Goal: Check status: Check status

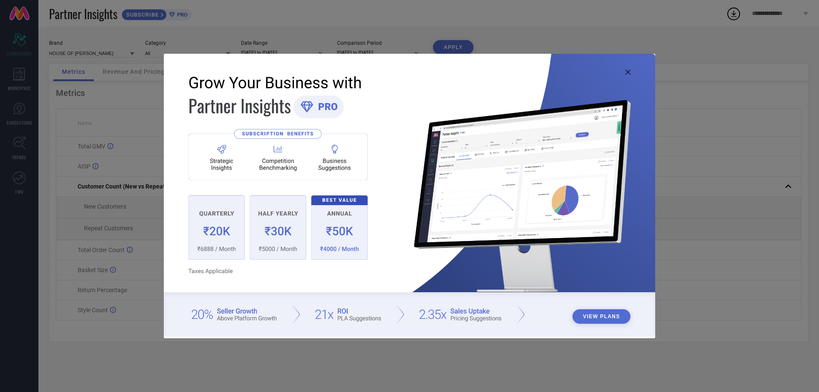
click at [626, 71] on icon at bounding box center [627, 72] width 5 height 5
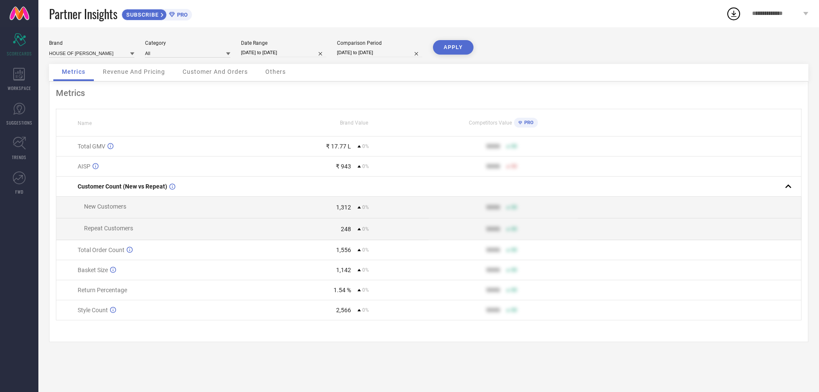
select select "7"
select select "2025"
select select "8"
select select "2025"
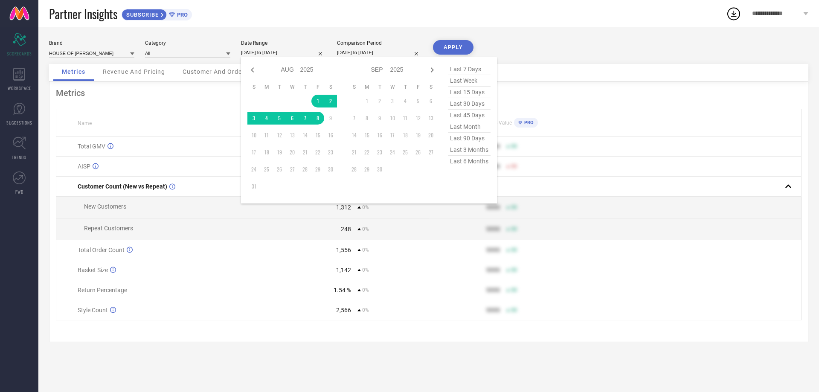
click at [293, 53] on input "[DATE] to [DATE]" at bounding box center [283, 52] width 85 height 9
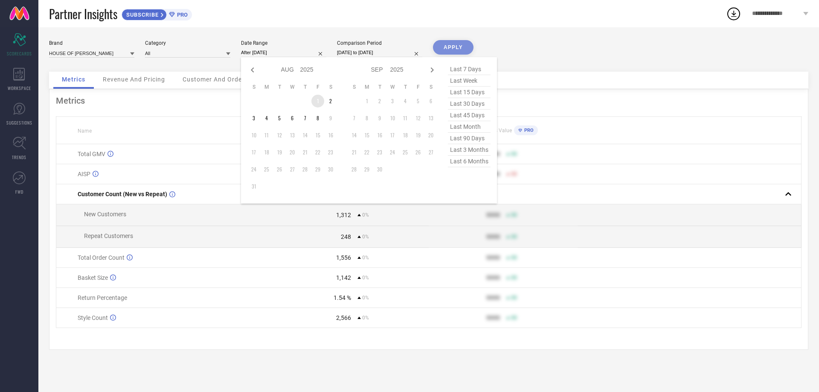
click at [319, 98] on td "1" at bounding box center [317, 101] width 13 height 13
type input "[DATE] to [DATE]"
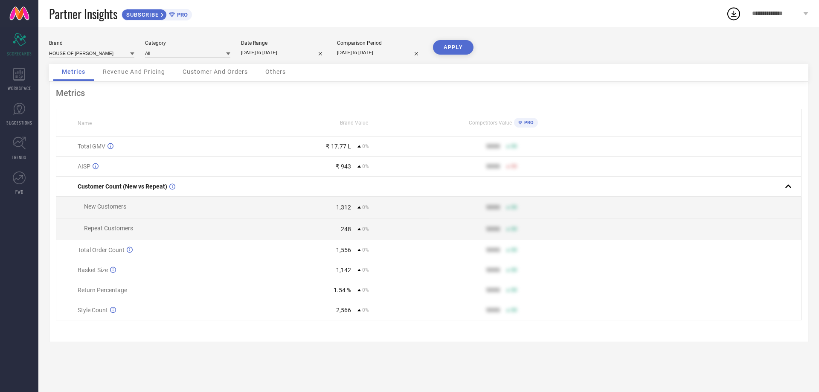
select select "7"
select select "2025"
select select "8"
select select "2025"
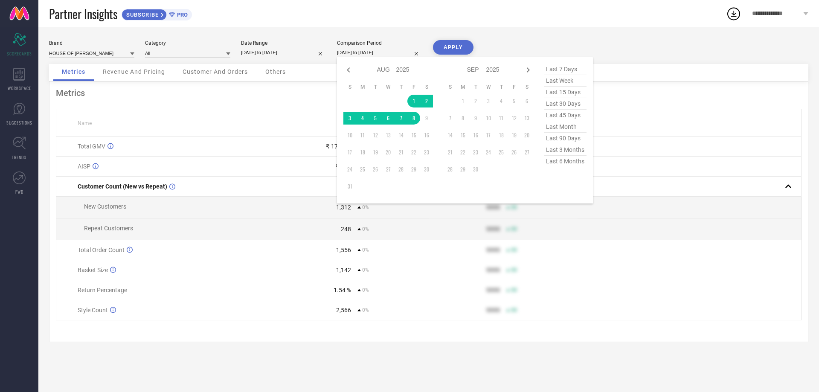
click at [360, 54] on input "[DATE] to [DATE]" at bounding box center [379, 52] width 85 height 9
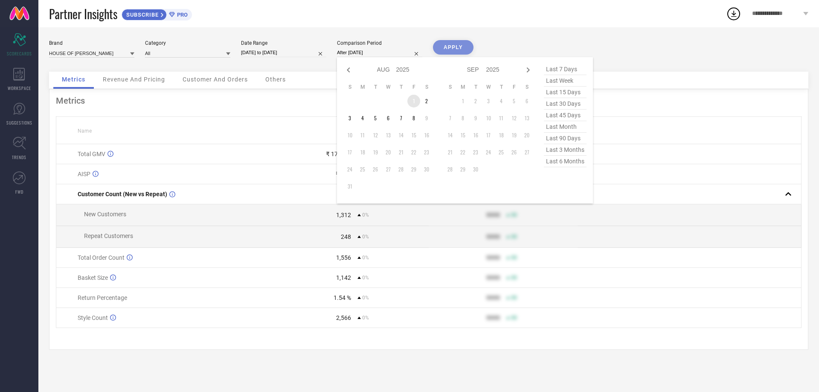
click at [410, 99] on td "1" at bounding box center [413, 101] width 13 height 13
type input "[DATE] to [DATE]"
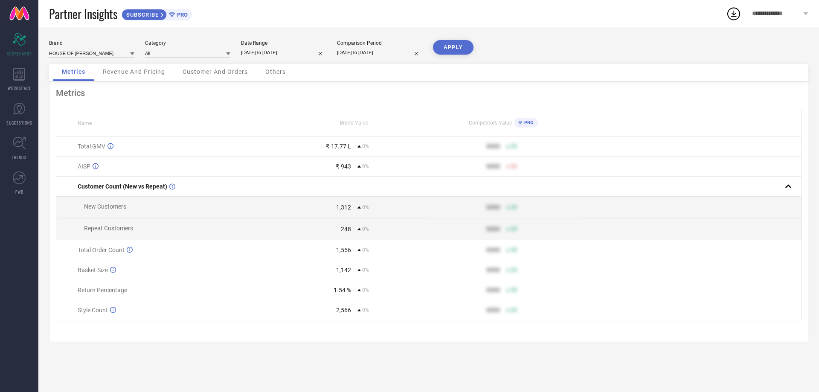
click at [453, 50] on button "APPLY" at bounding box center [453, 47] width 41 height 15
